Goal: Task Accomplishment & Management: Complete application form

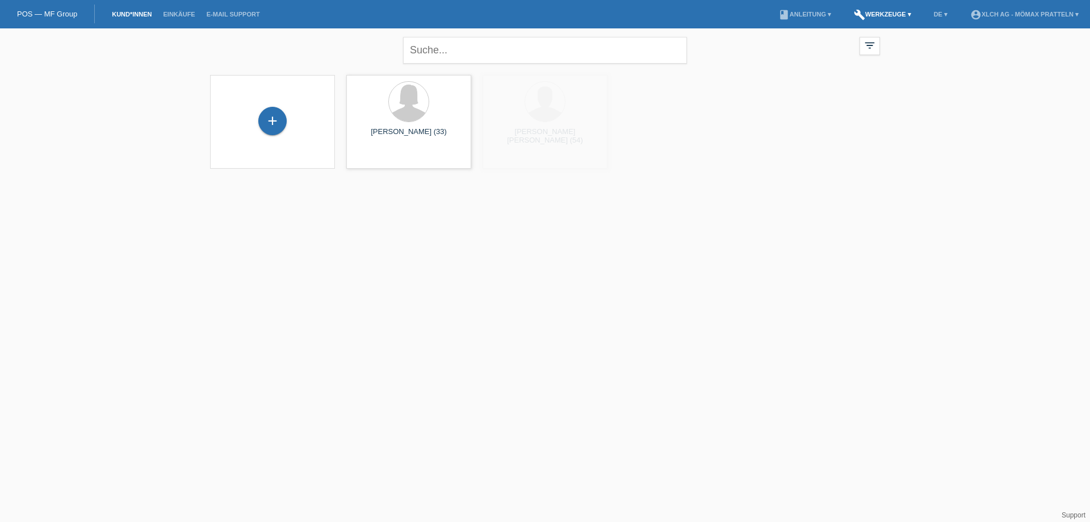
click at [880, 14] on link "build Werkzeuge ▾" at bounding box center [882, 14] width 69 height 7
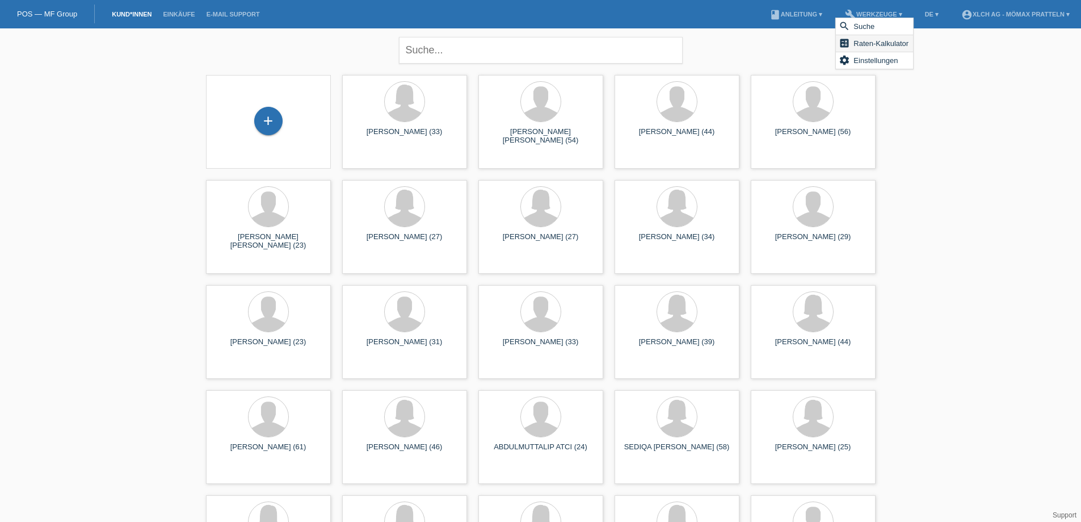
click at [886, 44] on span "Raten-Kalkulator" at bounding box center [881, 43] width 58 height 14
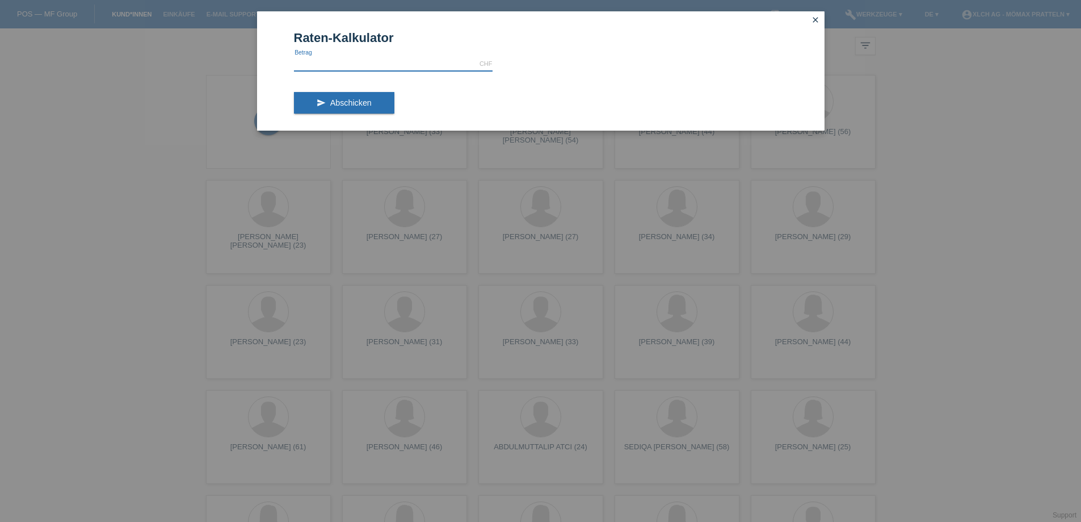
click at [365, 66] on input "text" at bounding box center [393, 64] width 199 height 14
type input "989.10"
click at [335, 110] on button "send Abschicken" at bounding box center [344, 103] width 100 height 22
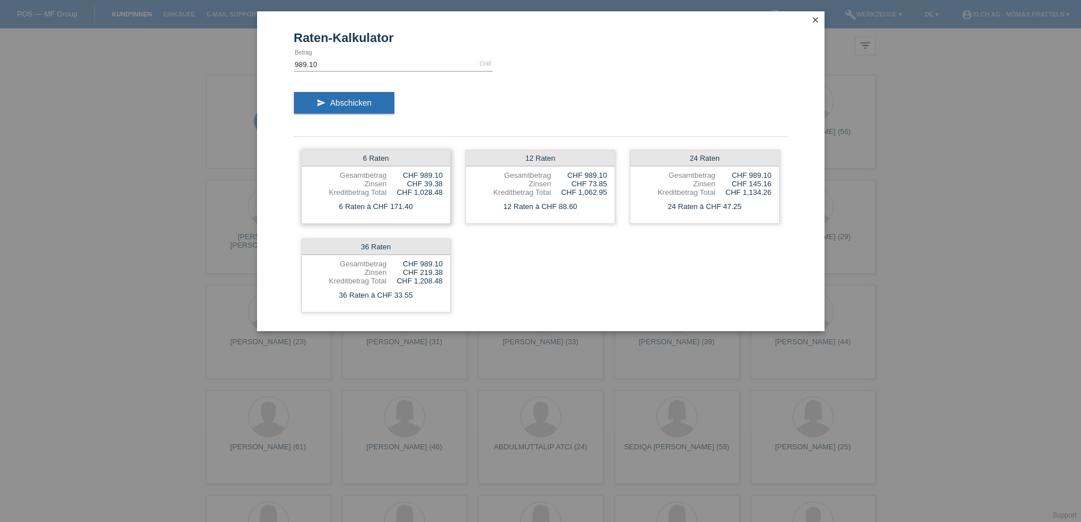
drag, startPoint x: 422, startPoint y: 184, endPoint x: 445, endPoint y: 182, distance: 24.0
click at [445, 182] on div "6 Raten Gesamtbetrag CHF 989.10 Zinsen CHF 39.38 Kreditbetrag Total CHF 1,028.4…" at bounding box center [376, 187] width 150 height 74
click at [481, 273] on div "6 Raten Gesamtbetrag CHF 989.10 Zinsen CHF 39.38 Kreditbetrag Total CHF 1,028.4…" at bounding box center [541, 230] width 494 height 177
click at [816, 22] on icon "close" at bounding box center [815, 19] width 9 height 9
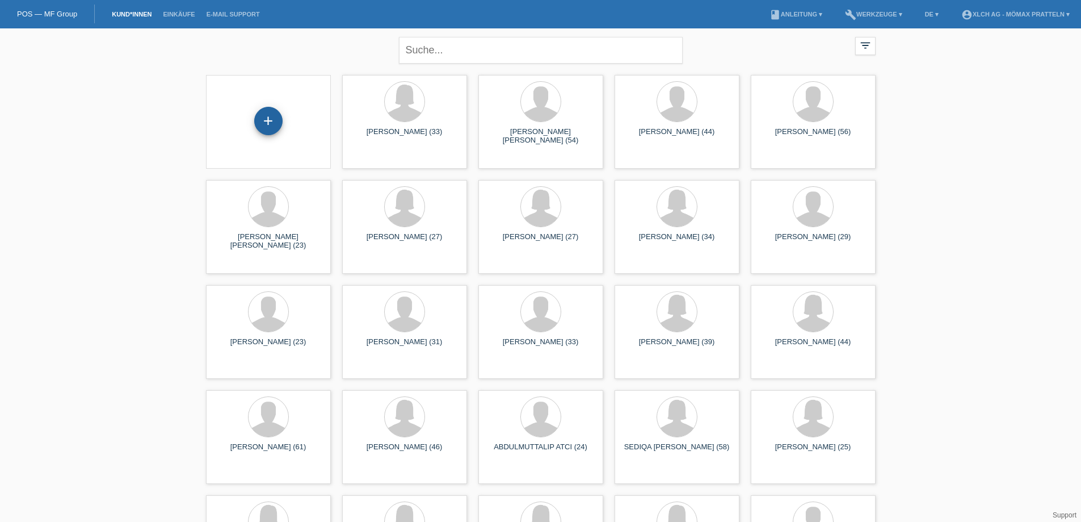
click at [271, 121] on div "+" at bounding box center [268, 121] width 28 height 28
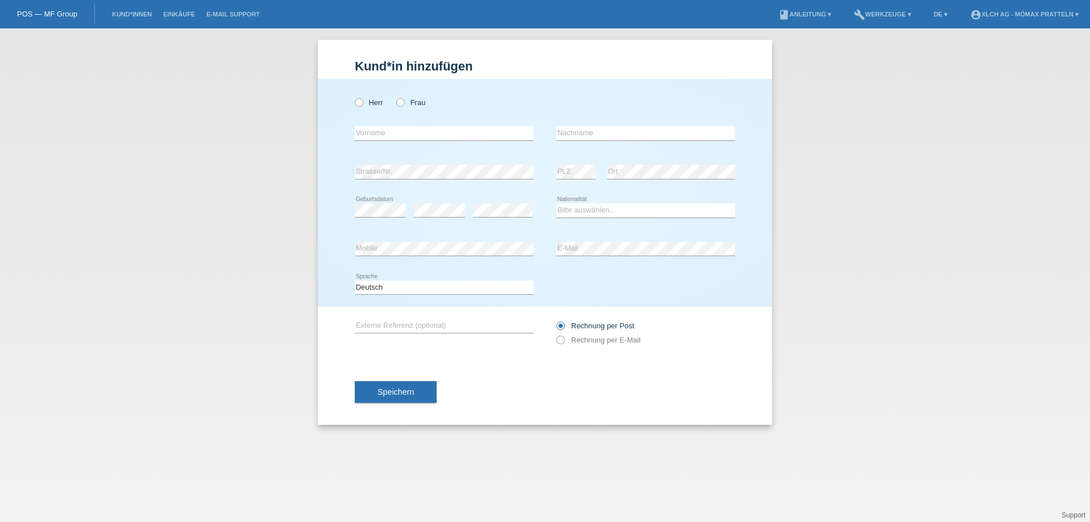
click at [410, 144] on div "error Vorname" at bounding box center [444, 133] width 179 height 39
click at [364, 102] on label "Herr" at bounding box center [369, 102] width 28 height 9
click at [362, 102] on input "Herr" at bounding box center [358, 101] width 7 height 7
radio input "true"
click at [369, 132] on input "text" at bounding box center [444, 133] width 179 height 14
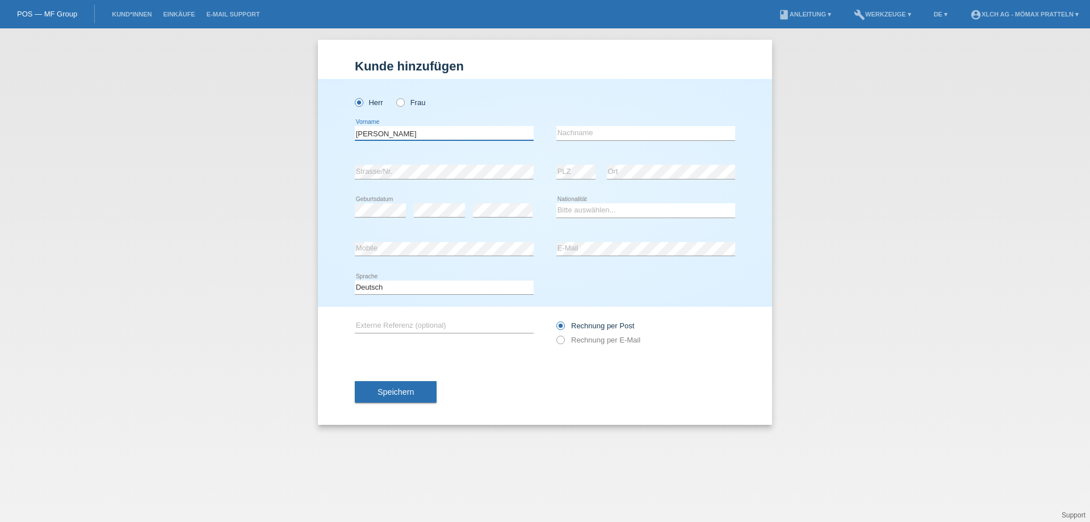
type input "Perparim"
type input "Musliu"
click at [375, 217] on icon at bounding box center [380, 217] width 51 height 1
click at [586, 207] on select "Bitte auswählen... Schweiz Deutschland Liechtenstein Österreich ------------ Af…" at bounding box center [645, 210] width 179 height 14
select select "DE"
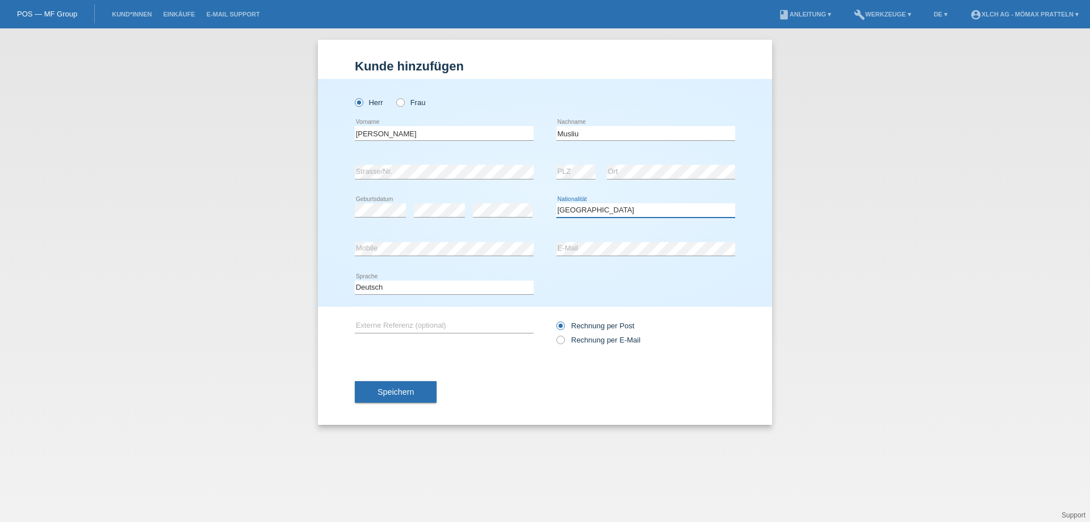
click at [556, 203] on select "Bitte auswählen... Schweiz Deutschland Liechtenstein Österreich ------------ Af…" at bounding box center [645, 210] width 179 height 14
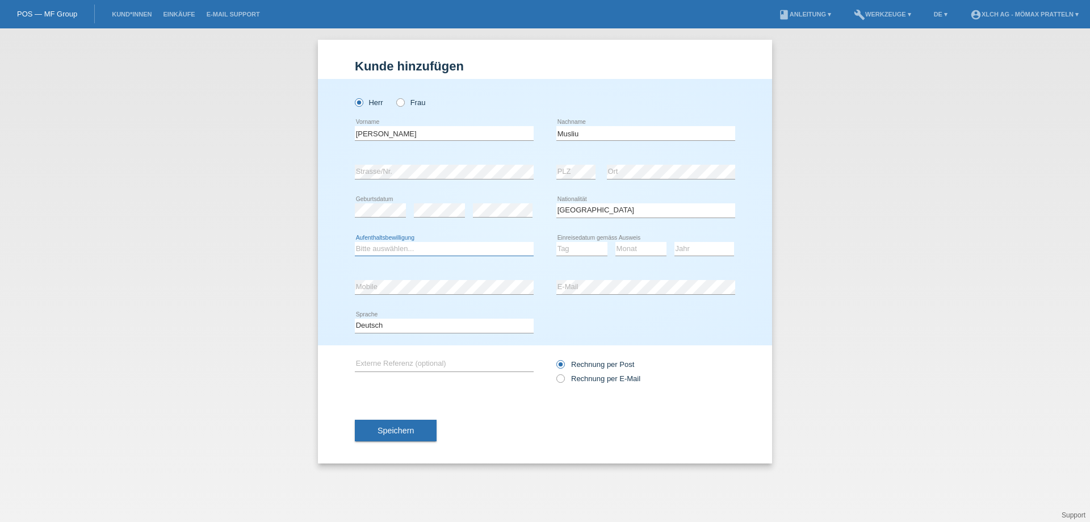
click at [404, 245] on select "Bitte auswählen... C B B - Flüchtlingsstatus Andere" at bounding box center [444, 249] width 179 height 14
select select "B"
click at [355, 242] on select "Bitte auswählen... C B B - Flüchtlingsstatus Andere" at bounding box center [444, 249] width 179 height 14
click at [585, 246] on select "Tag 01 02 03 04 05 06 07 08 09 10 11" at bounding box center [581, 249] width 51 height 14
select select "01"
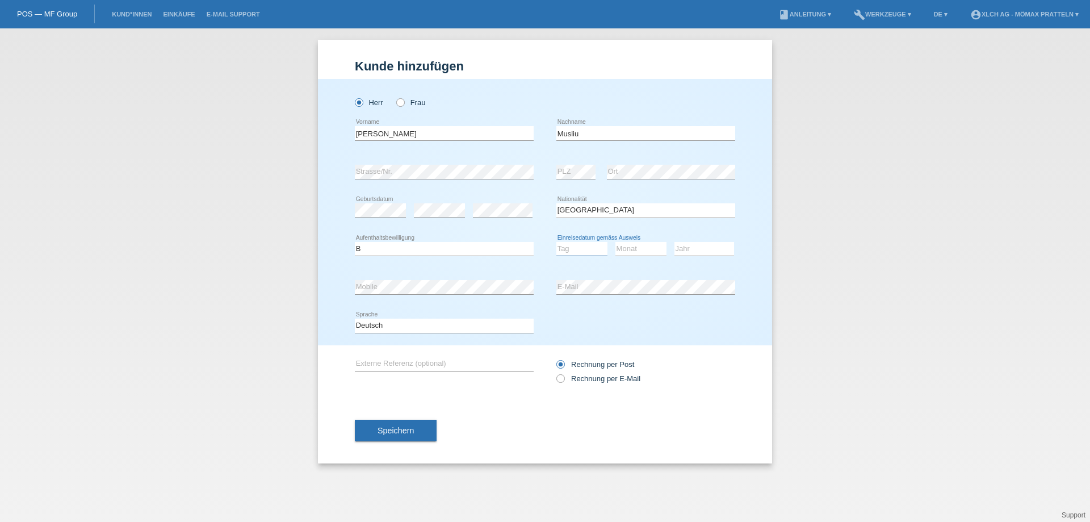
click at [556, 242] on select "Tag 01 02 03 04 05 06 07 08 09 10 11" at bounding box center [581, 249] width 51 height 14
click at [640, 250] on select "Monat 01 02 03 04 05 06 07 08 09 10 11" at bounding box center [640, 249] width 51 height 14
select select "06"
click at [615, 242] on select "Monat 01 02 03 04 05 06 07 08 09 10 11" at bounding box center [640, 249] width 51 height 14
click at [692, 242] on select "Jahr 2025 2024 2023 2022 2021 2020 2019 2018 2017 2016 2015 2014 2013 2012 2011…" at bounding box center [704, 249] width 60 height 14
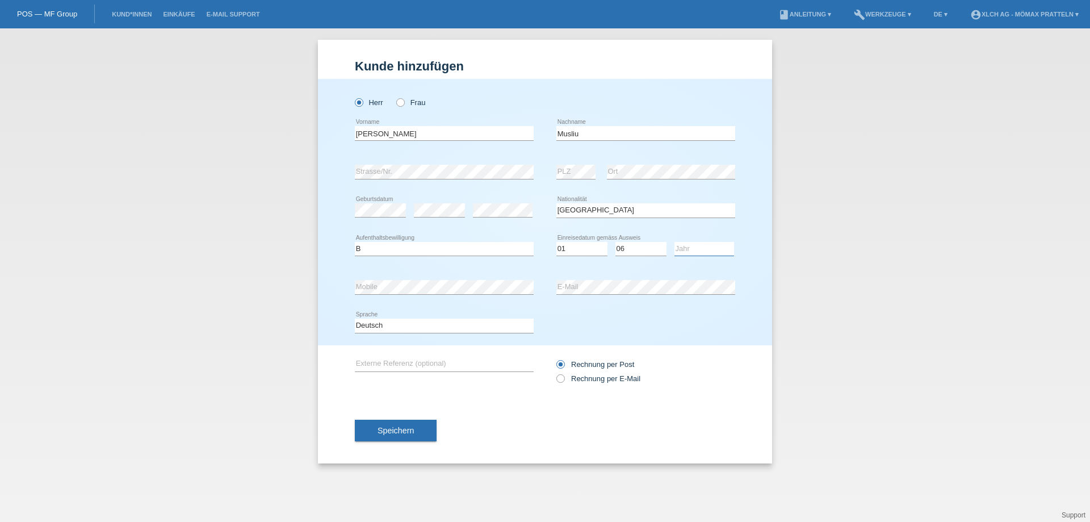
select select "2025"
click at [674, 242] on select "Jahr 2025 2024 2023 2022 2021 2020 2019 2018 2017 2016 2015 2014 2013 2012 2011…" at bounding box center [704, 249] width 60 height 14
click at [725, 332] on div "Deutsch Français Italiano English error Sprache" at bounding box center [545, 325] width 380 height 39
click at [381, 362] on input "text" at bounding box center [444, 364] width 179 height 14
click at [391, 435] on button "Speichern" at bounding box center [396, 430] width 82 height 22
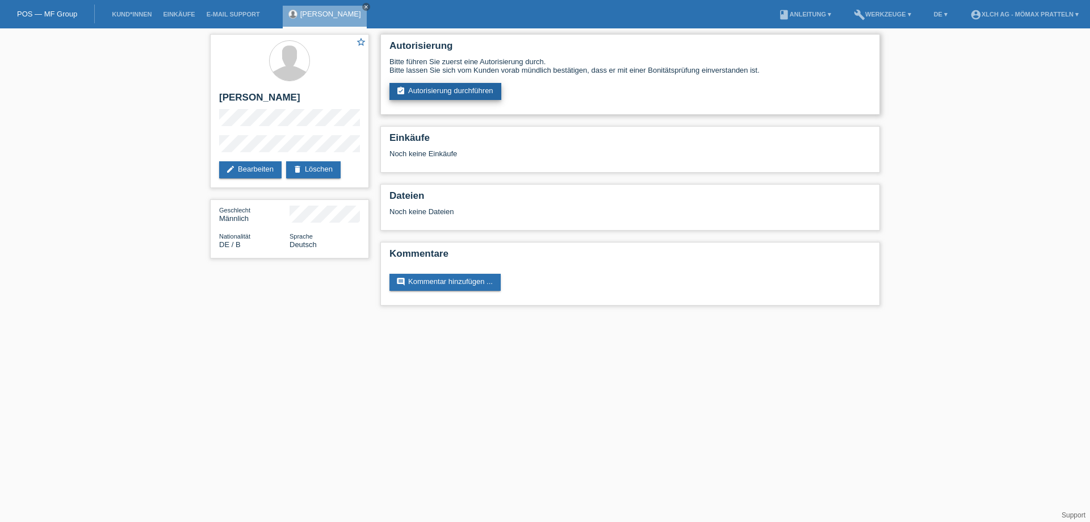
click at [482, 91] on link "assignment_turned_in Autorisierung durchführen" at bounding box center [445, 91] width 112 height 17
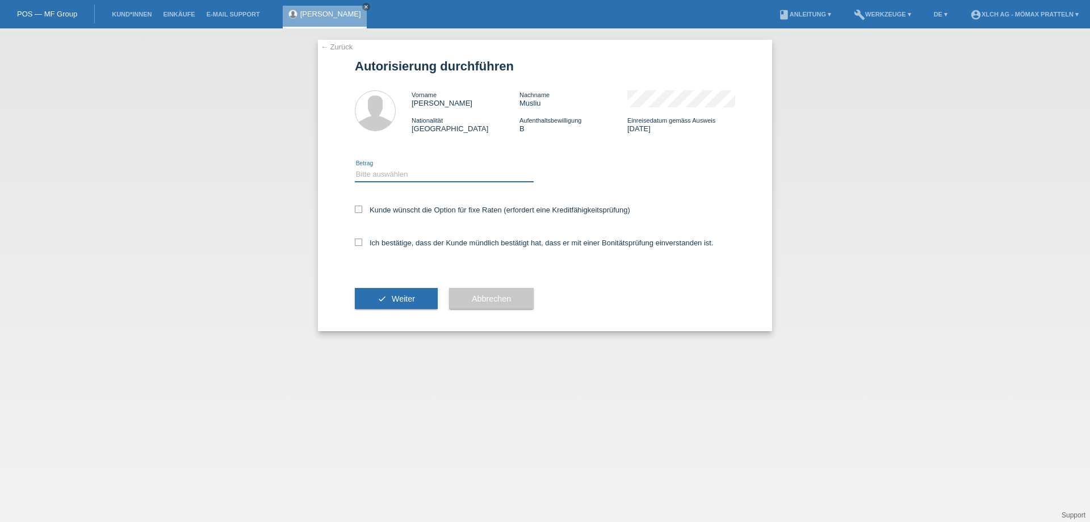
click at [371, 171] on select "Bitte auswählen CHF 1.00 - CHF 499.00 CHF 500.00 - CHF 1'999.00 CHF 2'000.00 - …" at bounding box center [444, 174] width 179 height 14
select select "2"
click at [355, 167] on select "Bitte auswählen CHF 1.00 - CHF 499.00 CHF 500.00 - CHF 1'999.00 CHF 2'000.00 - …" at bounding box center [444, 174] width 179 height 14
click at [388, 209] on label "Kunde wünscht die Option für fixe Raten (erfordert eine Kreditfähigkeitsprüfung)" at bounding box center [492, 209] width 275 height 9
click at [362, 209] on input "Kunde wünscht die Option für fixe Raten (erfordert eine Kreditfähigkeitsprüfung)" at bounding box center [358, 208] width 7 height 7
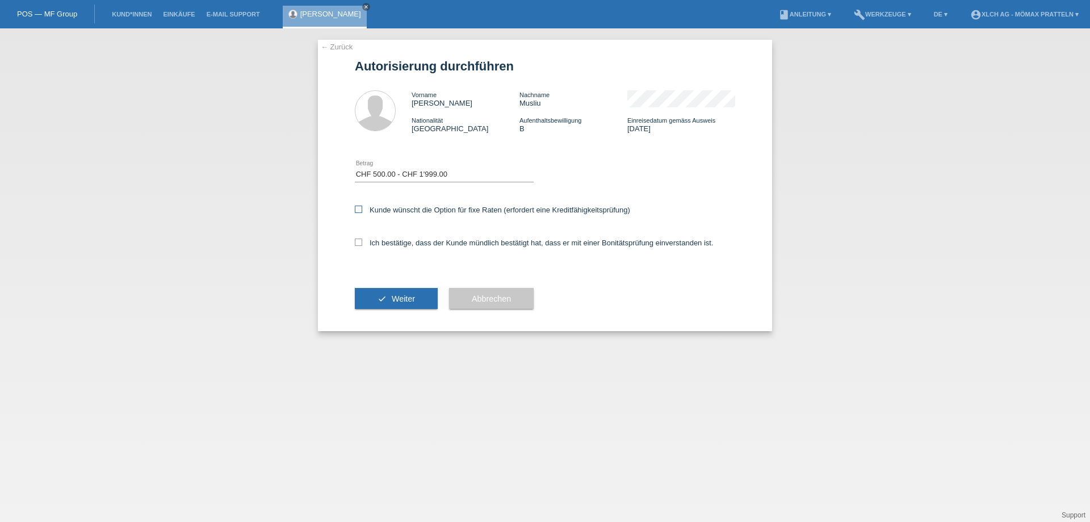
checkbox input "true"
click at [385, 243] on label "Ich bestätige, dass der Kunde mündlich bestätigt hat, dass er mit einer Bonität…" at bounding box center [534, 242] width 359 height 9
click at [362, 243] on input "Ich bestätige, dass der Kunde mündlich bestätigt hat, dass er mit einer Bonität…" at bounding box center [358, 241] width 7 height 7
checkbox input "true"
click at [392, 301] on span "Weiter" at bounding box center [403, 298] width 23 height 9
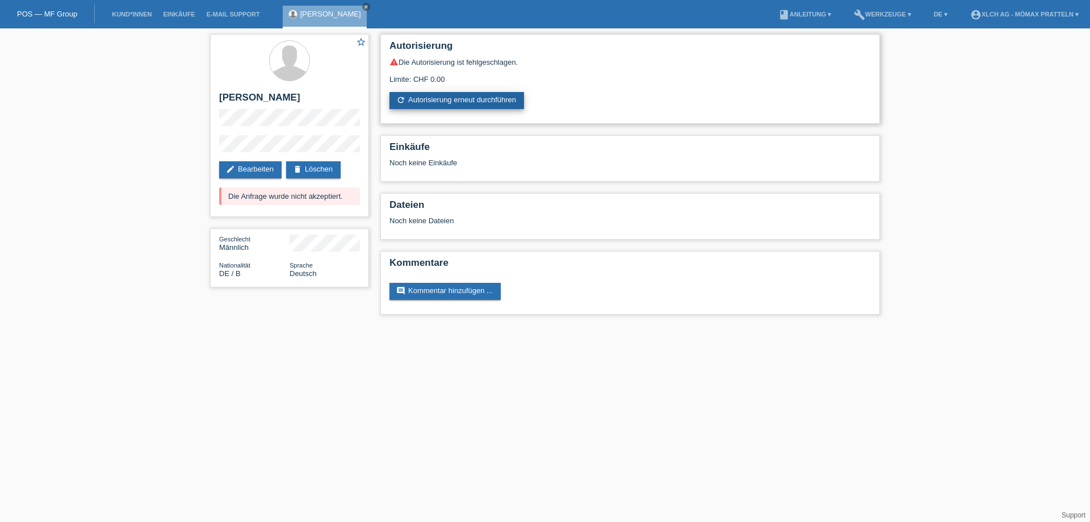
drag, startPoint x: 452, startPoint y: 169, endPoint x: 451, endPoint y: 99, distance: 69.8
click at [451, 100] on link "refresh Autorisierung erneut durchführen" at bounding box center [456, 100] width 134 height 17
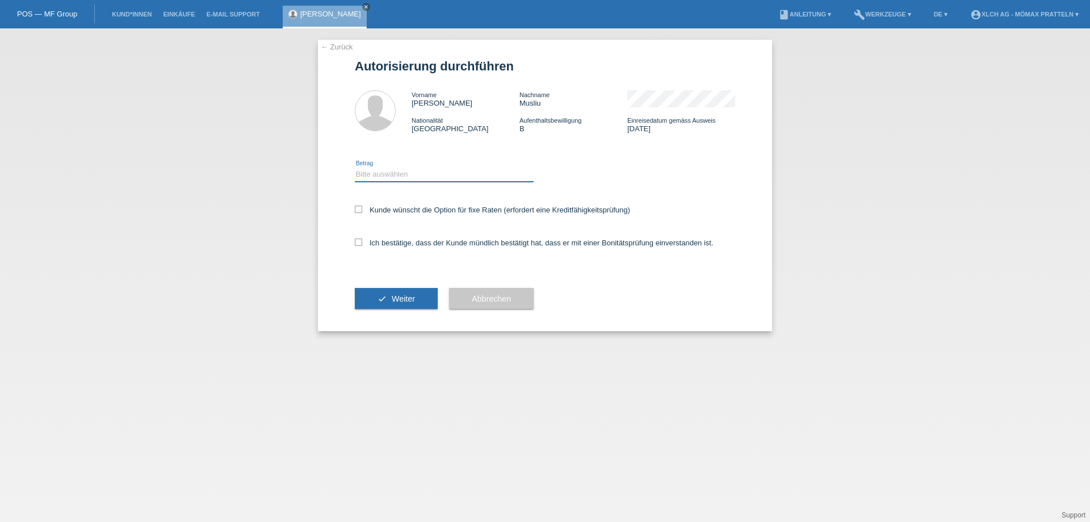
click at [382, 175] on select "Bitte auswählen CHF 1.00 - CHF 499.00 CHF 500.00 - CHF 1'999.00 CHF 2'000.00 - …" at bounding box center [444, 174] width 179 height 14
select select "2"
click at [355, 167] on select "Bitte auswählen CHF 1.00 - CHF 499.00 CHF 500.00 - CHF 1'999.00 CHF 2'000.00 - …" at bounding box center [444, 174] width 179 height 14
click at [359, 207] on icon at bounding box center [358, 208] width 7 height 7
click at [359, 207] on input "Kunde wünscht die Option für fixe Raten (erfordert eine Kreditfähigkeitsprüfung)" at bounding box center [358, 208] width 7 height 7
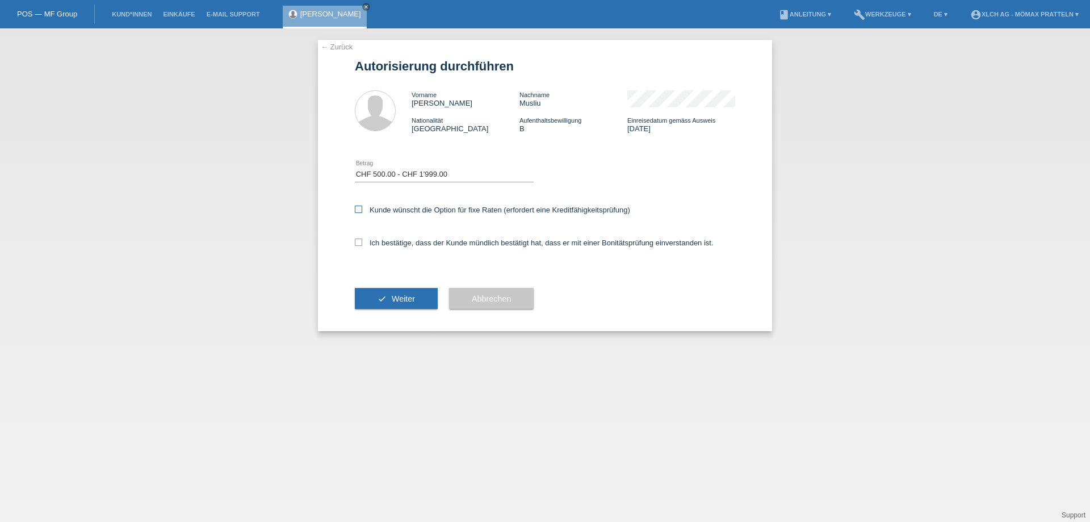
checkbox input "true"
click at [360, 239] on icon at bounding box center [358, 241] width 7 height 7
click at [360, 239] on input "Ich bestätige, dass der Kunde mündlich bestätigt hat, dass er mit einer Bonität…" at bounding box center [358, 241] width 7 height 7
checkbox input "true"
click at [400, 299] on span "Weiter" at bounding box center [403, 298] width 23 height 9
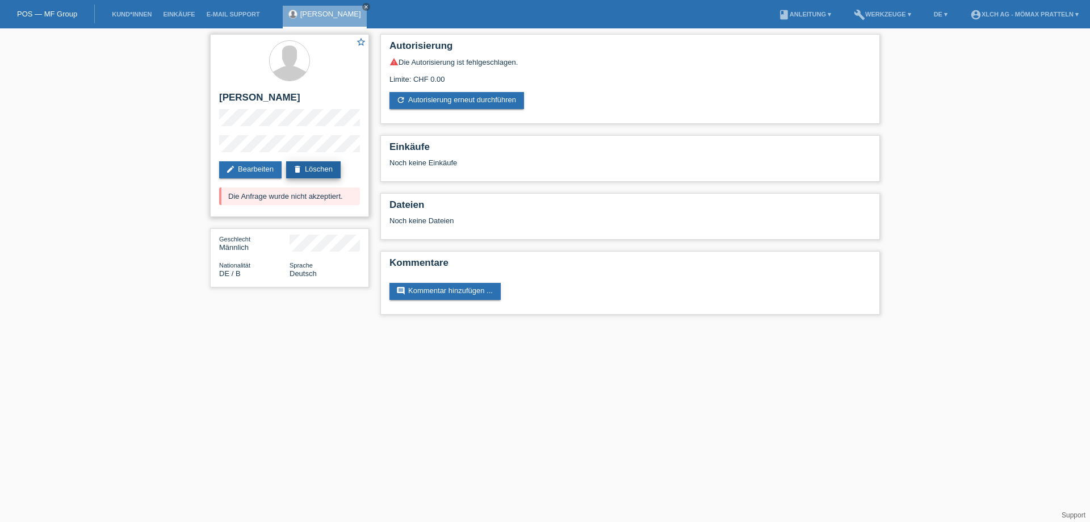
click at [323, 166] on link "delete Löschen" at bounding box center [313, 169] width 54 height 17
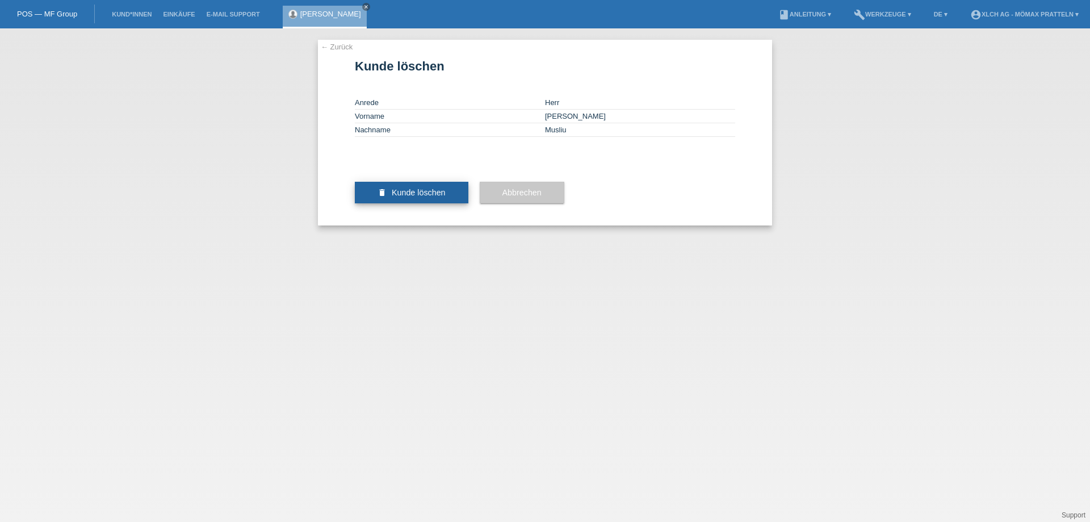
click at [434, 197] on span "Kunde löschen" at bounding box center [419, 192] width 54 height 9
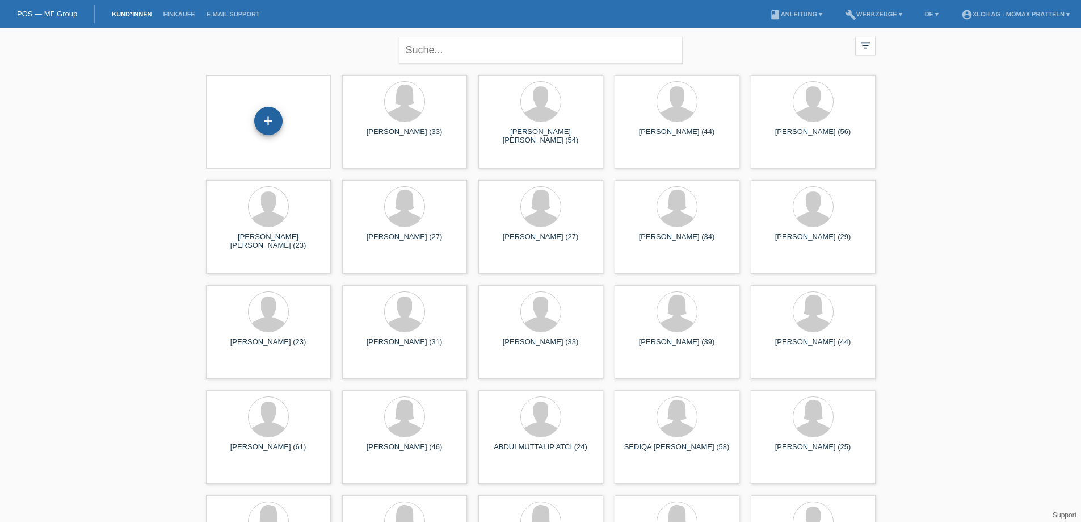
click at [270, 117] on div "+" at bounding box center [268, 121] width 28 height 28
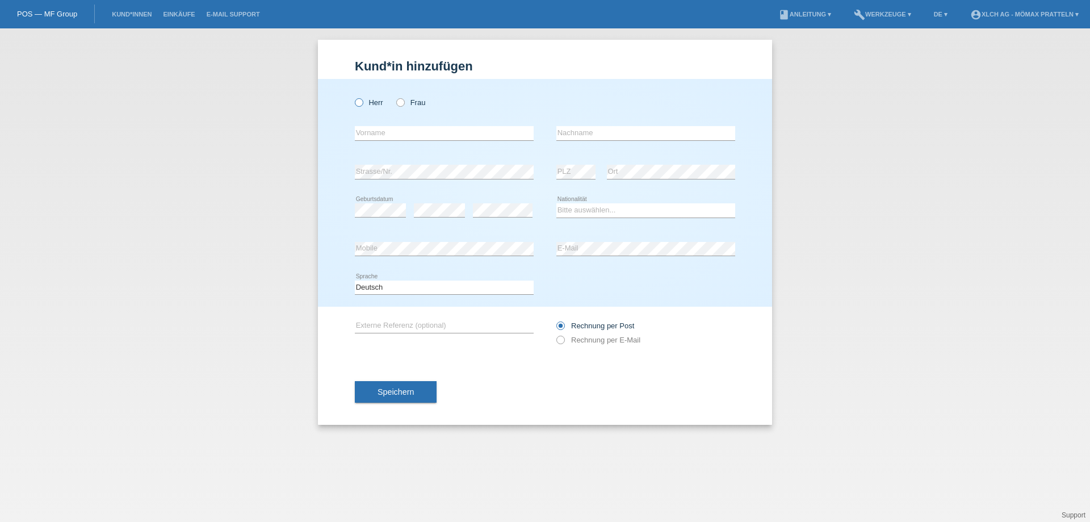
click at [353, 96] on icon at bounding box center [353, 96] width 0 height 0
click at [359, 100] on input "Herr" at bounding box center [358, 101] width 7 height 7
radio input "true"
click at [396, 131] on input "text" at bounding box center [444, 133] width 179 height 14
type input "D"
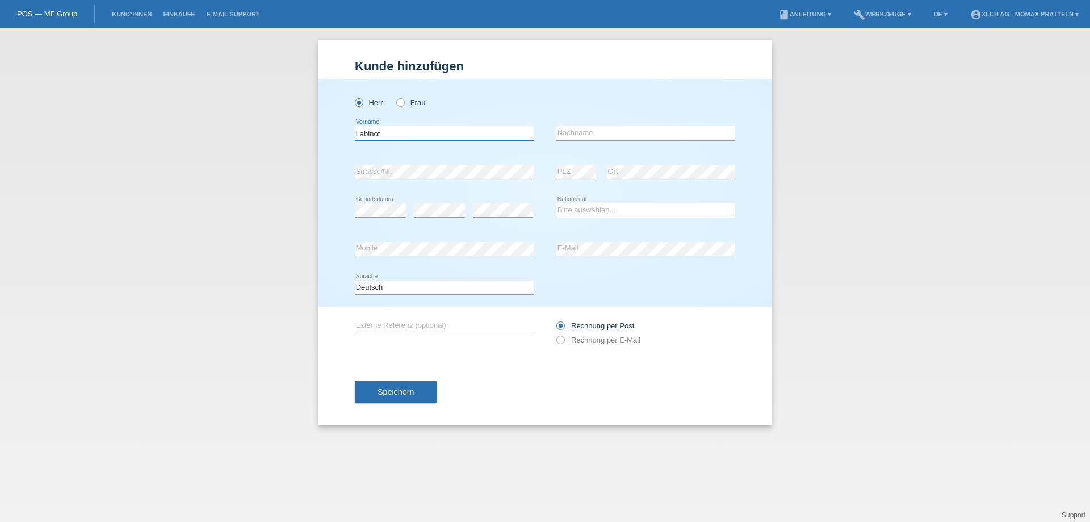
type input "Labinot"
type input "Demiri"
click at [591, 210] on select "Bitte auswählen... [GEOGRAPHIC_DATA] [GEOGRAPHIC_DATA] [GEOGRAPHIC_DATA] [GEOGR…" at bounding box center [645, 210] width 179 height 14
select select "CH"
click at [556, 203] on select "Bitte auswählen... [GEOGRAPHIC_DATA] [GEOGRAPHIC_DATA] [GEOGRAPHIC_DATA] [GEOGR…" at bounding box center [645, 210] width 179 height 14
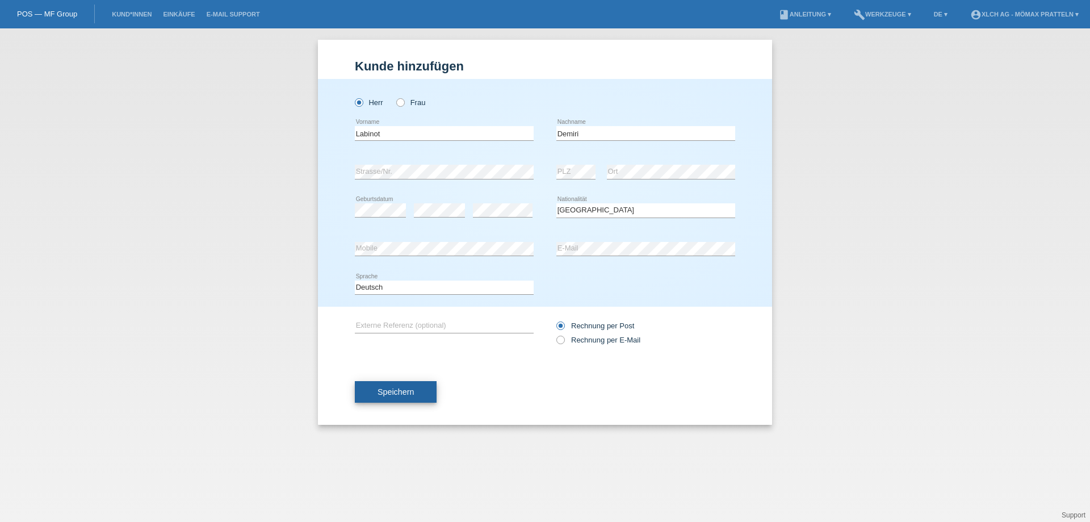
click at [421, 394] on button "Speichern" at bounding box center [396, 392] width 82 height 22
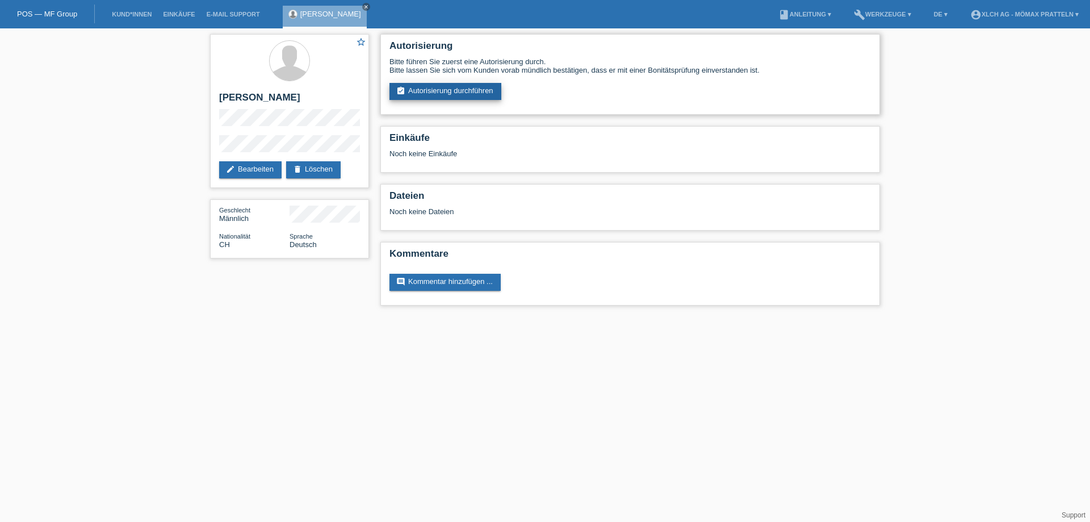
click at [470, 94] on link "assignment_turned_in Autorisierung durchführen" at bounding box center [445, 91] width 112 height 17
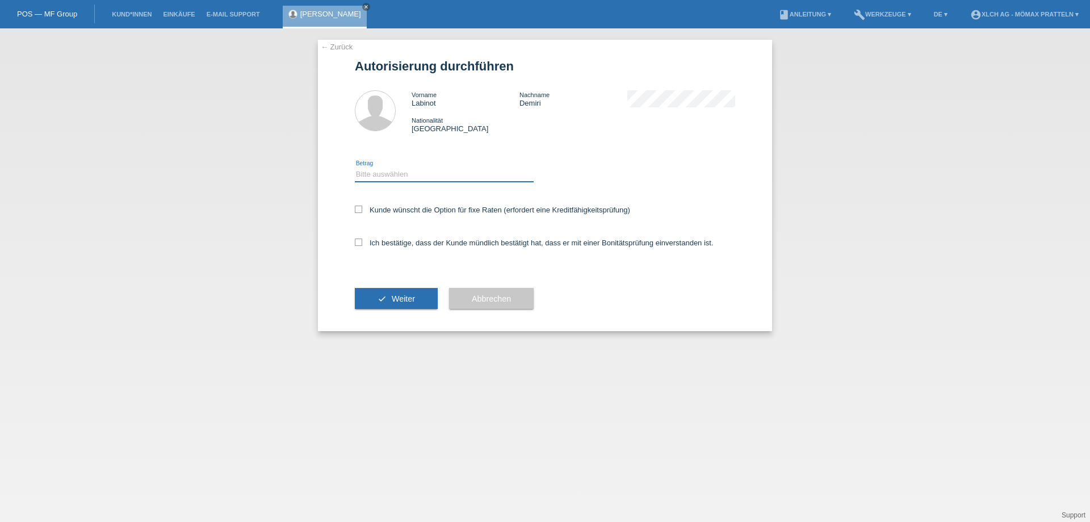
click at [387, 177] on select "Bitte auswählen CHF 1.00 - CHF 499.00 CHF 500.00 - CHF 1'999.00 CHF 2'000.00 - …" at bounding box center [444, 174] width 179 height 14
select select "2"
click at [355, 167] on select "Bitte auswählen CHF 1.00 - CHF 499.00 CHF 500.00 - CHF 1'999.00 CHF 2'000.00 - …" at bounding box center [444, 174] width 179 height 14
click at [360, 207] on icon at bounding box center [358, 208] width 7 height 7
click at [360, 207] on input "Kunde wünscht die Option für fixe Raten (erfordert eine Kreditfähigkeitsprüfung)" at bounding box center [358, 208] width 7 height 7
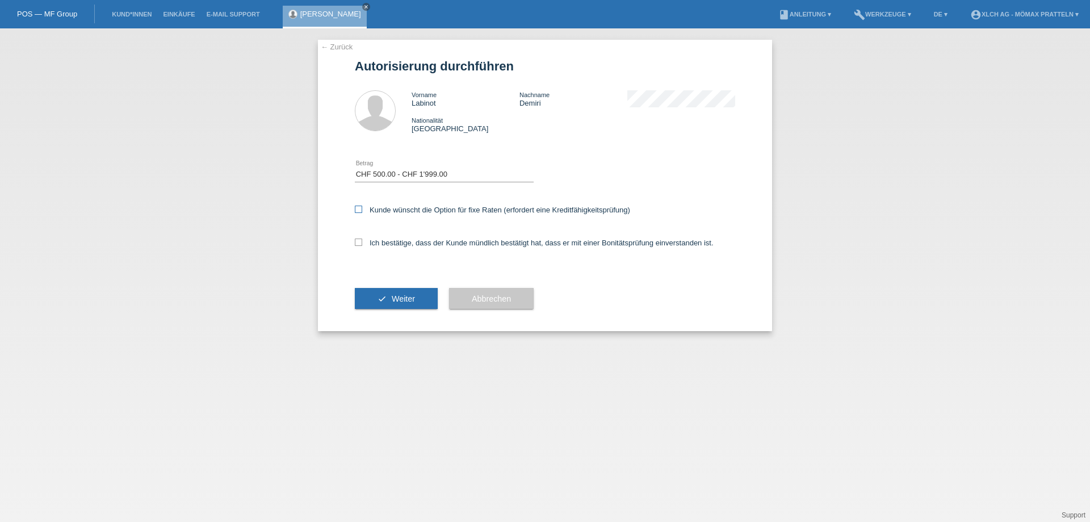
checkbox input "true"
drag, startPoint x: 360, startPoint y: 247, endPoint x: 393, endPoint y: 191, distance: 65.1
click at [359, 248] on div "Ich bestätige, dass der Kunde mündlich bestätigt hat, dass er mit einer Bonität…" at bounding box center [545, 246] width 380 height 39
drag, startPoint x: 361, startPoint y: 242, endPoint x: 367, endPoint y: 247, distance: 8.4
click at [360, 242] on icon at bounding box center [358, 241] width 7 height 7
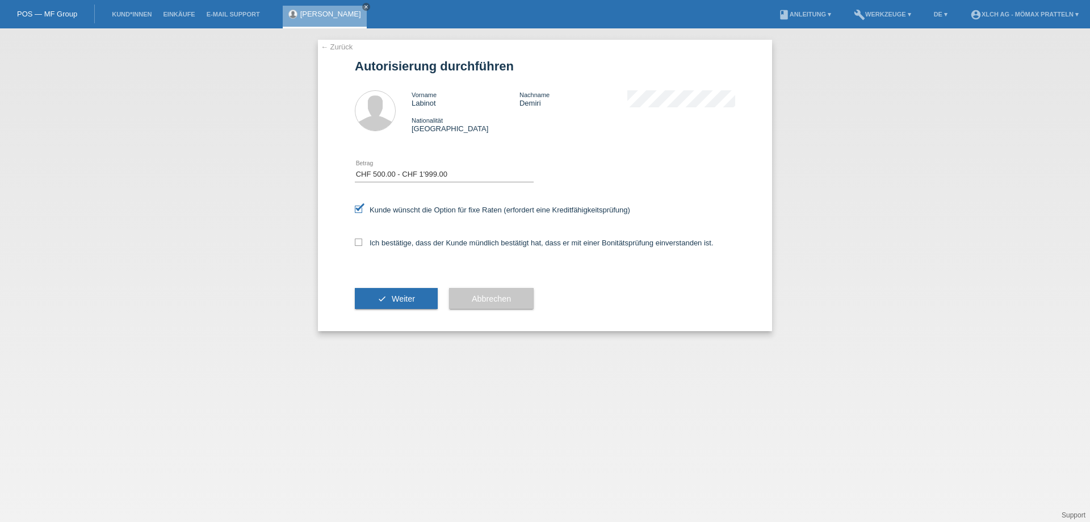
click at [360, 242] on input "Ich bestätige, dass der Kunde mündlich bestätigt hat, dass er mit einer Bonität…" at bounding box center [358, 241] width 7 height 7
checkbox input "true"
click at [396, 298] on span "Weiter" at bounding box center [403, 298] width 23 height 9
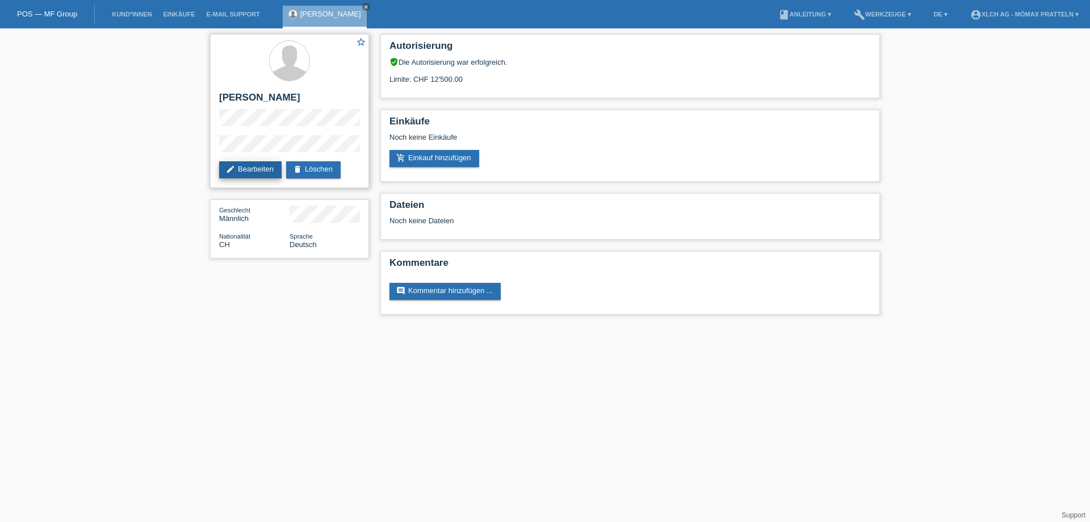
click at [242, 169] on link "edit Bearbeiten" at bounding box center [250, 169] width 62 height 17
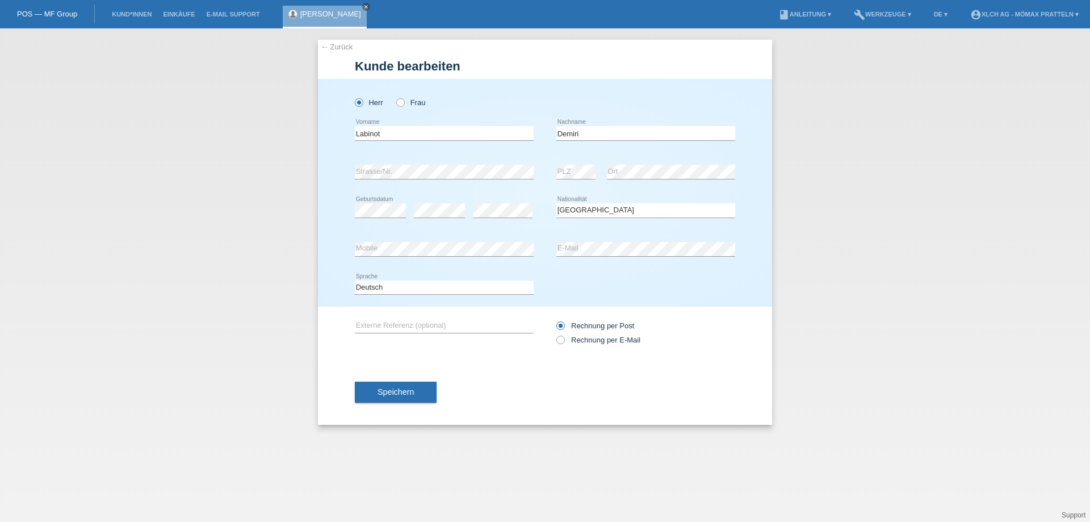
select select "CH"
click at [402, 395] on span "Speichern" at bounding box center [395, 391] width 36 height 9
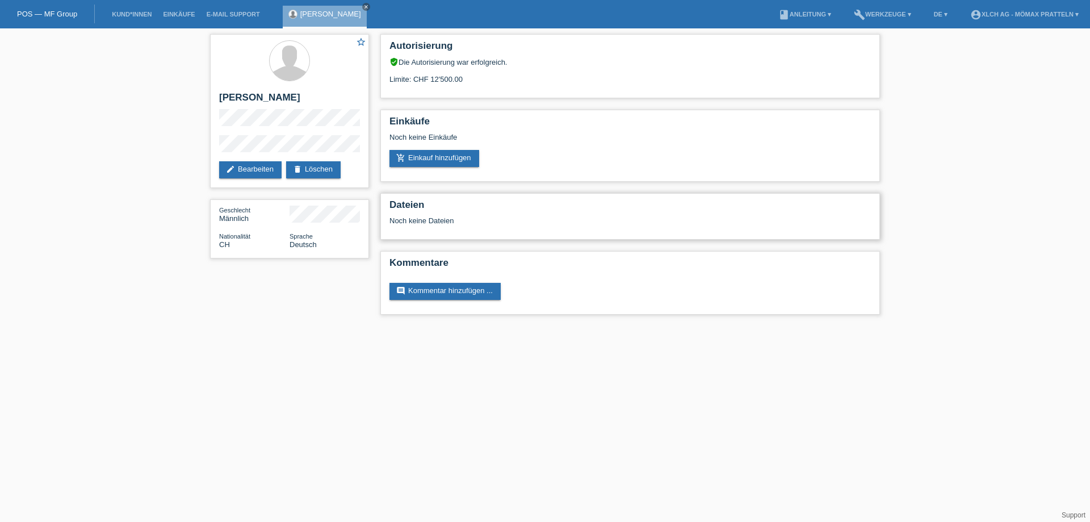
click at [424, 223] on div "Noch keine Dateien" at bounding box center [562, 220] width 347 height 9
click at [439, 186] on div "Autorisierung verified_user Die Autorisierung war erfolgreich. Limite: CHF 12'5…" at bounding box center [630, 176] width 511 height 297
click at [448, 154] on link "add_shopping_cart Einkauf hinzufügen" at bounding box center [434, 158] width 90 height 17
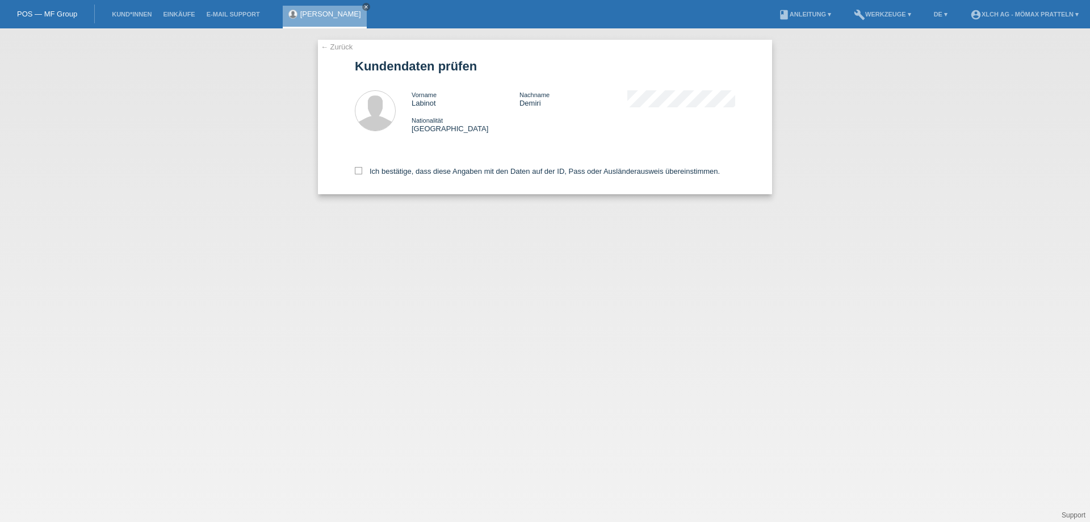
click at [353, 167] on div "← Zurück Kundendaten prüfen Vorname Labinot Nachname Demiri Nationalität Schweiz" at bounding box center [545, 117] width 454 height 154
click at [358, 172] on icon at bounding box center [358, 170] width 7 height 7
click at [358, 172] on input "Ich bestätige, dass diese Angaben mit den Daten auf der ID, Pass oder Ausländer…" at bounding box center [358, 170] width 7 height 7
checkbox input "true"
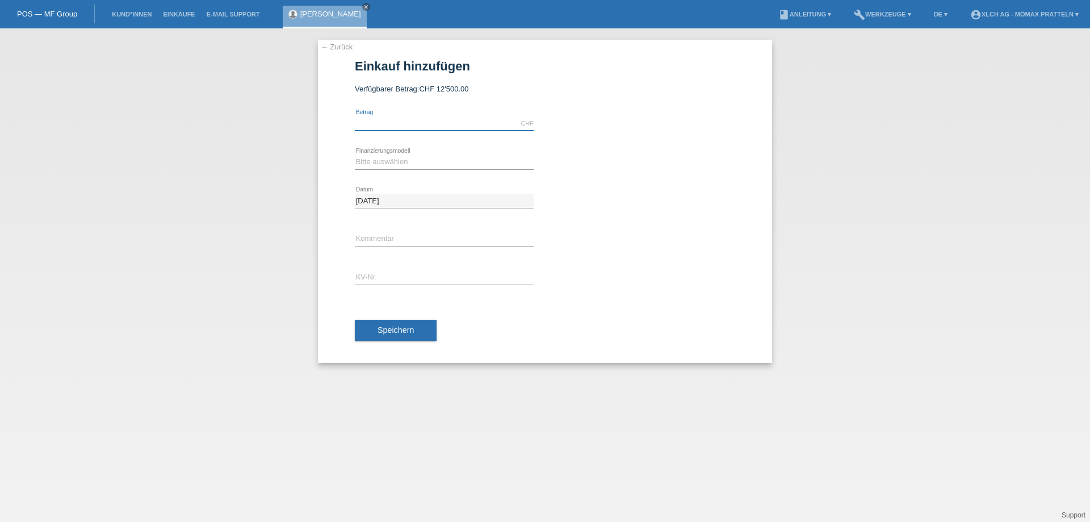
click at [426, 124] on input "text" at bounding box center [444, 123] width 179 height 14
type input "989.10"
click at [380, 164] on select "Bitte auswählen Kauf auf Rechnung mit Teilzahlungsoption Fixe Raten - Zinsübern…" at bounding box center [444, 162] width 179 height 14
select select "113"
click at [355, 155] on select "Bitte auswählen Kauf auf Rechnung mit Teilzahlungsoption Fixe Raten - Zinsübern…" at bounding box center [444, 162] width 179 height 14
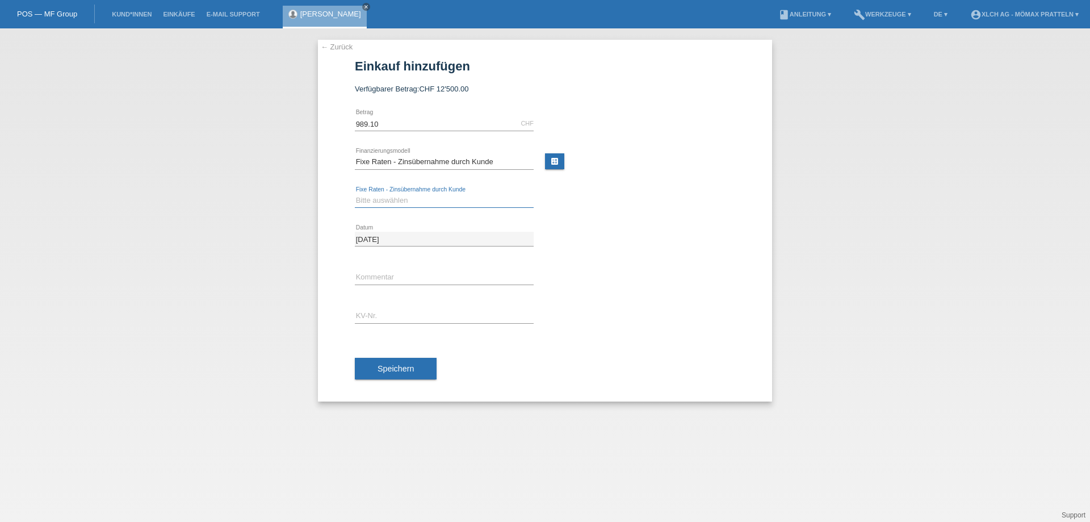
click at [413, 199] on select "Bitte auswählen 6 Raten 12 Raten 24 Raten 36 Raten" at bounding box center [444, 201] width 179 height 14
select select "324"
click at [355, 194] on select "Bitte auswählen 6 Raten 12 Raten 24 Raten 36 Raten" at bounding box center [444, 201] width 179 height 14
click at [554, 161] on link "calculate" at bounding box center [554, 161] width 19 height 16
type input "989.10"
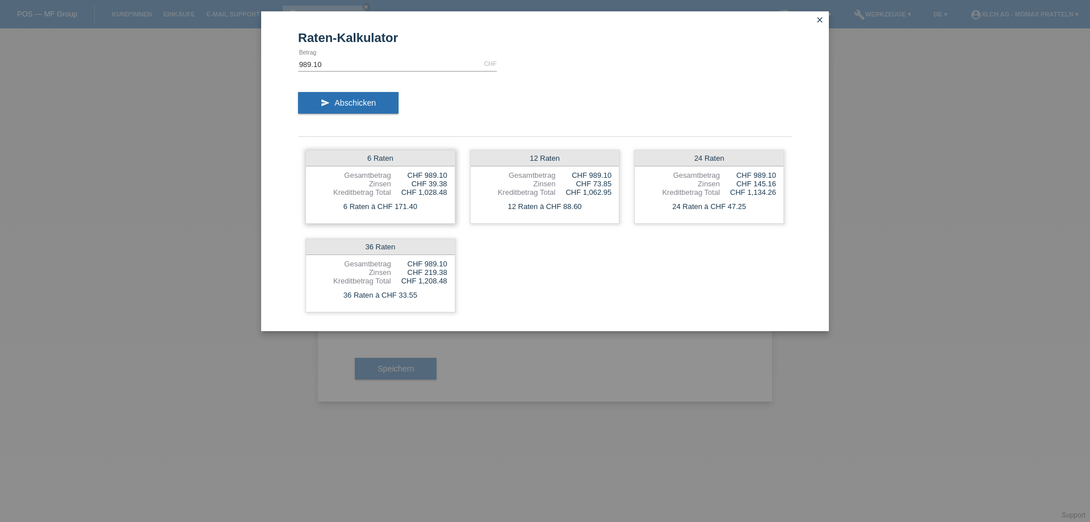
click at [372, 172] on div "Gesamtbetrag" at bounding box center [352, 175] width 78 height 9
click at [363, 104] on span "Abschicken" at bounding box center [354, 102] width 41 height 9
click at [364, 199] on div "6 Raten à CHF 171.40" at bounding box center [380, 206] width 149 height 15
click at [385, 172] on div "Gesamtbetrag" at bounding box center [352, 175] width 78 height 9
click at [387, 155] on div "6 Raten" at bounding box center [380, 158] width 149 height 16
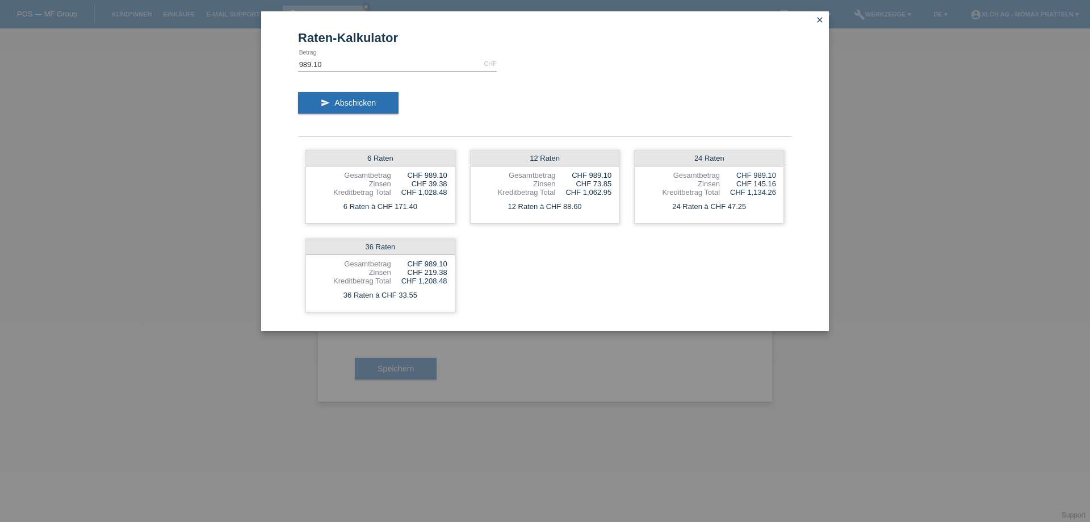
click at [821, 22] on icon "close" at bounding box center [819, 19] width 9 height 9
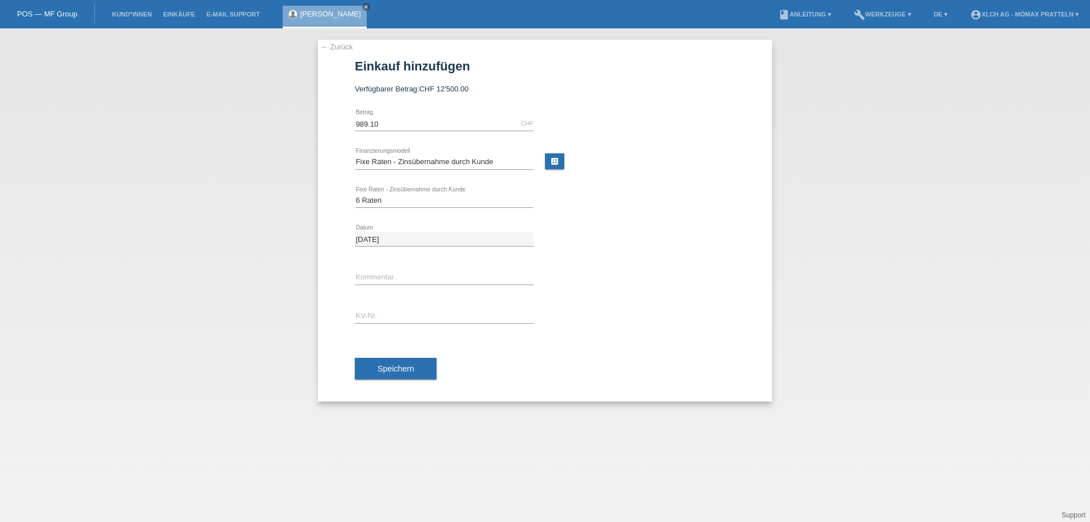
click at [392, 306] on div "error KV-Nr." at bounding box center [444, 316] width 179 height 39
click at [393, 318] on input "text" at bounding box center [444, 316] width 179 height 14
type input "PJM79H"
click at [393, 367] on span "Speichern" at bounding box center [395, 368] width 36 height 9
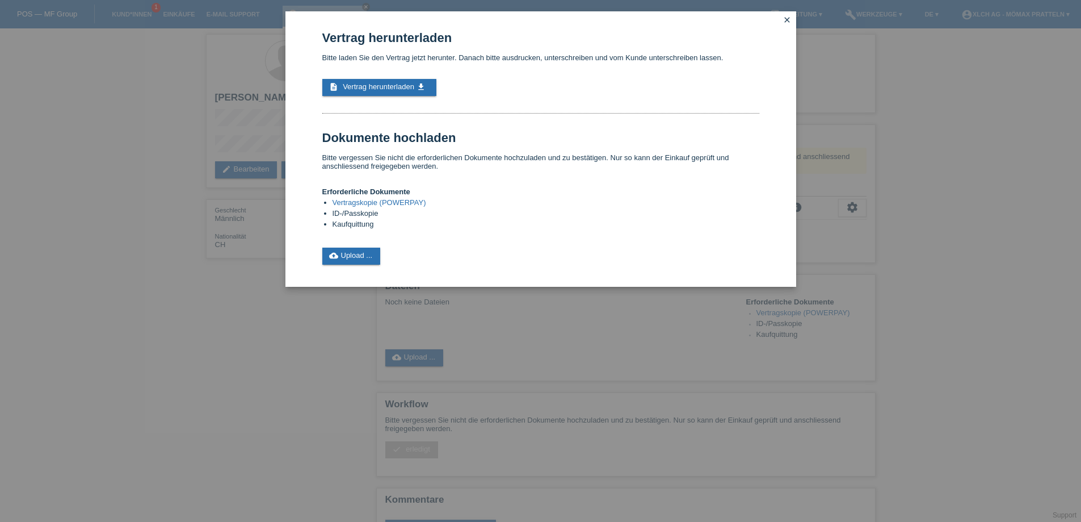
click at [372, 201] on link "Vertragskopie (POWERPAY)" at bounding box center [380, 202] width 94 height 9
